Goal: Check status

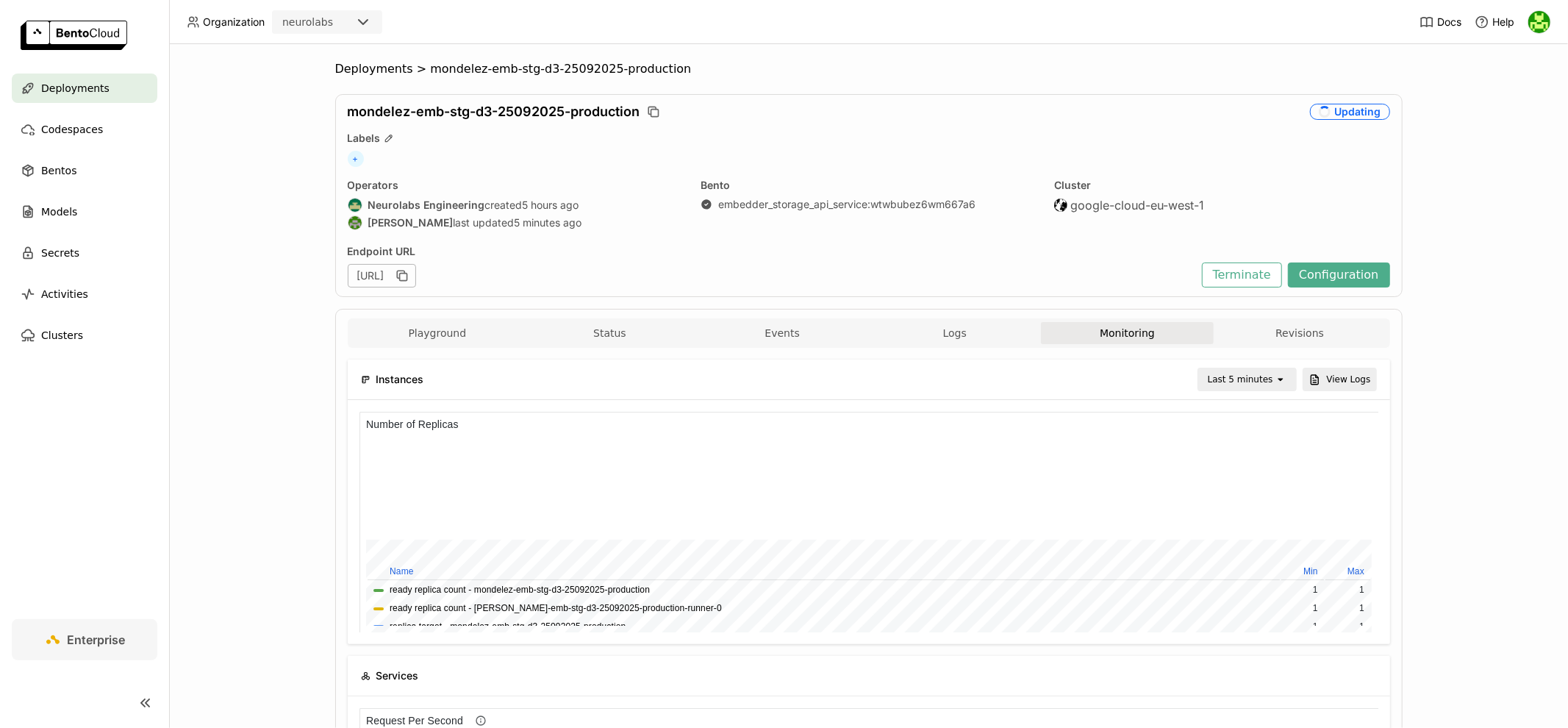
scroll to position [220, 339]
click at [1344, 385] on button "View Logs" at bounding box center [1340, 379] width 74 height 24
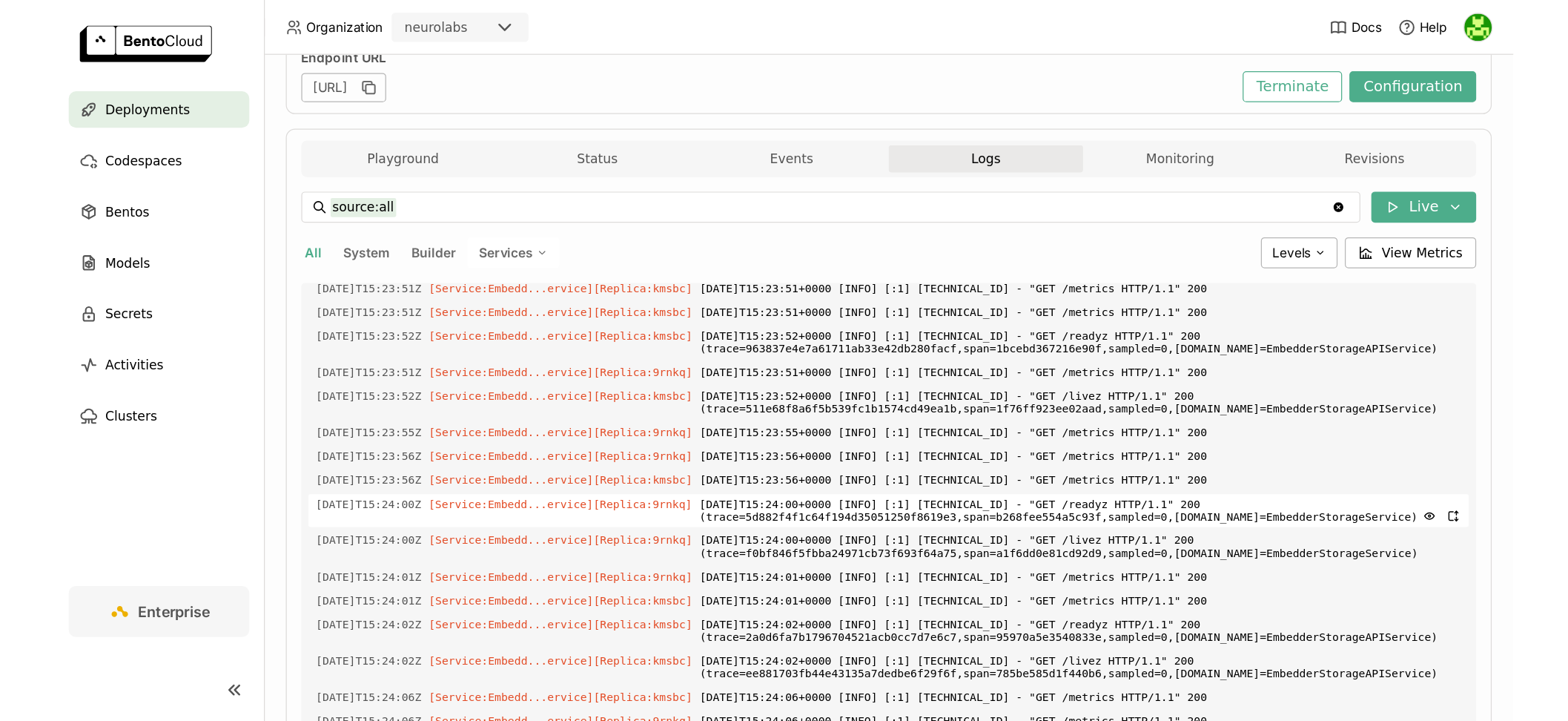
scroll to position [3685, 0]
